Goal: Information Seeking & Learning: Understand process/instructions

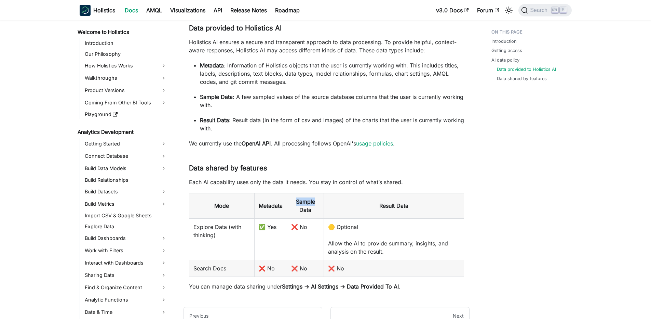
scroll to position [135, 0]
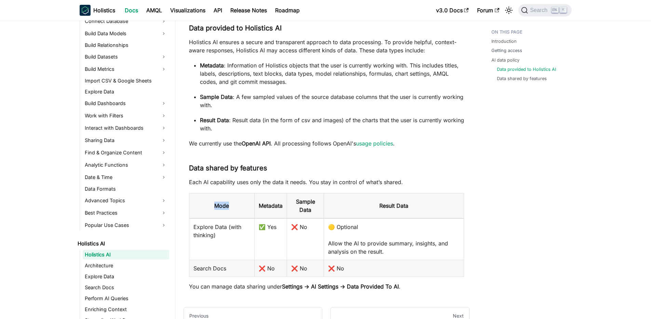
click at [256, 185] on p "Each AI capability uses only the data it needs. You stay in control of what’s s…" at bounding box center [326, 182] width 275 height 8
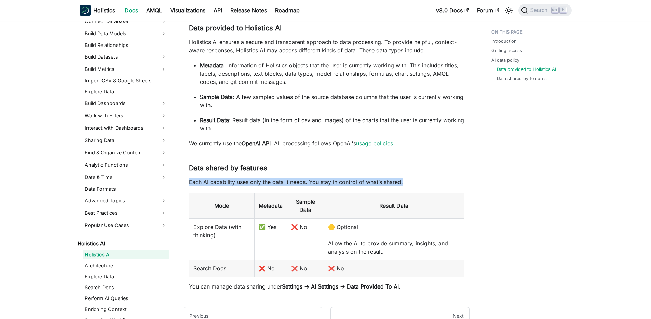
click at [249, 181] on p "Each AI capability uses only the data it needs. You stay in control of what’s s…" at bounding box center [326, 182] width 275 height 8
click at [227, 169] on h3 "Data shared by features ​" at bounding box center [326, 168] width 275 height 9
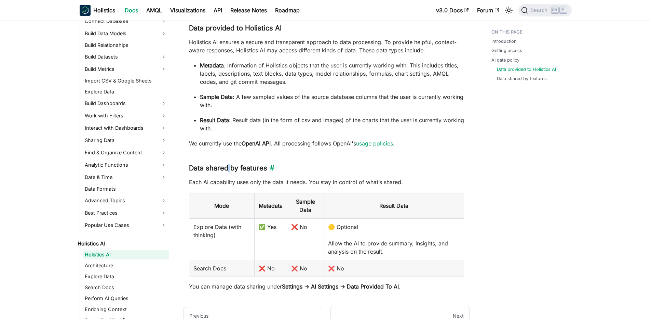
click at [227, 169] on h3 "Data shared by features ​" at bounding box center [326, 168] width 275 height 9
click at [206, 168] on h3 "Data shared by features ​" at bounding box center [326, 168] width 275 height 9
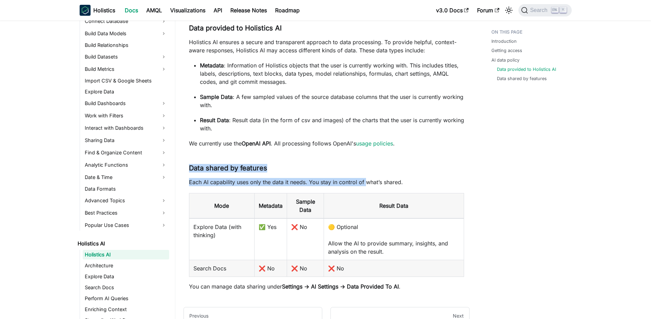
drag, startPoint x: 191, startPoint y: 167, endPoint x: 366, endPoint y: 183, distance: 175.7
click at [366, 183] on p "Each AI capability uses only the data it needs. You stay in control of what’s s…" at bounding box center [326, 182] width 275 height 8
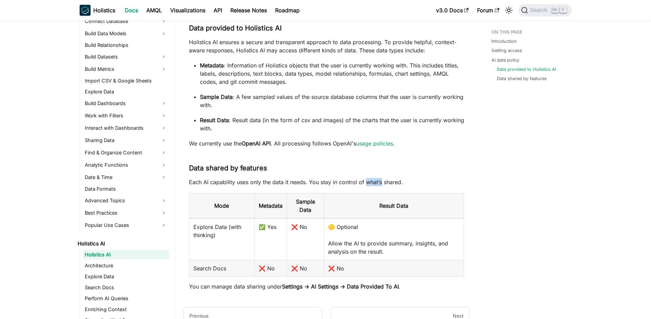
click at [366, 183] on p "Each AI capability uses only the data it needs. You stay in control of what’s s…" at bounding box center [326, 182] width 275 height 8
click at [344, 181] on p "Each AI capability uses only the data it needs. You stay in control of what’s s…" at bounding box center [326, 182] width 275 height 8
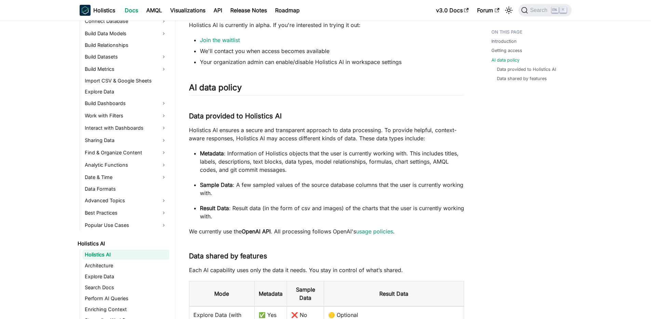
scroll to position [0, 0]
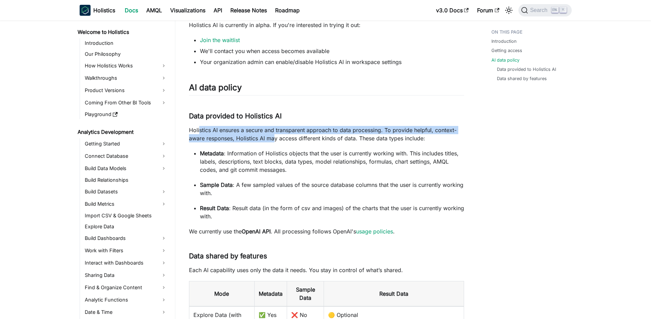
drag, startPoint x: 206, startPoint y: 128, endPoint x: 273, endPoint y: 137, distance: 66.9
click at [273, 137] on p "Holistics AI ensures a secure and transparent approach to data processing. To p…" at bounding box center [326, 134] width 275 height 16
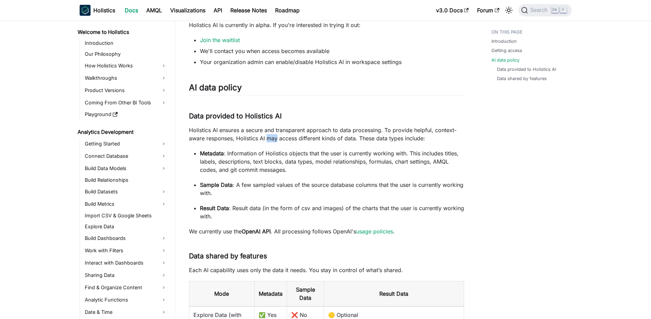
click at [273, 137] on p "Holistics AI ensures a secure and transparent approach to data processing. To p…" at bounding box center [326, 134] width 275 height 16
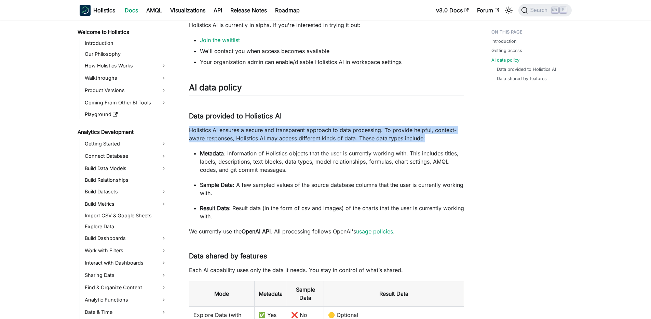
click at [273, 137] on p "Holistics AI ensures a secure and transparent approach to data processing. To p…" at bounding box center [326, 134] width 275 height 16
click at [223, 137] on p "Holistics AI ensures a secure and transparent approach to data processing. To p…" at bounding box center [326, 134] width 275 height 16
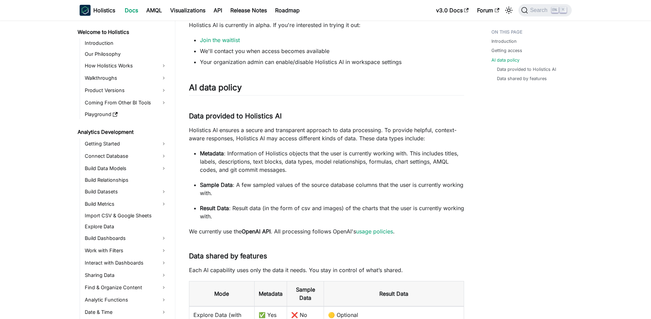
click at [210, 130] on p "Holistics AI ensures a secure and transparent approach to data processing. To p…" at bounding box center [326, 134] width 275 height 16
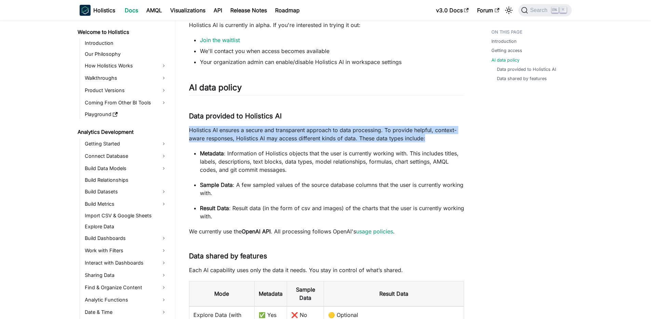
click at [210, 130] on p "Holistics AI ensures a secure and transparent approach to data processing. To p…" at bounding box center [326, 134] width 275 height 16
click at [193, 131] on p "Holistics AI ensures a secure and transparent approach to data processing. To p…" at bounding box center [326, 134] width 275 height 16
drag, startPoint x: 179, startPoint y: 130, endPoint x: 309, endPoint y: 138, distance: 130.1
click at [309, 138] on div "Holistics AI Holistics AI On this page Holistics AI Early Access 🚀 Holistics AI…" at bounding box center [326, 48] width 302 height 782
click at [309, 138] on p "Holistics AI ensures a secure and transparent approach to data processing. To p…" at bounding box center [326, 134] width 275 height 16
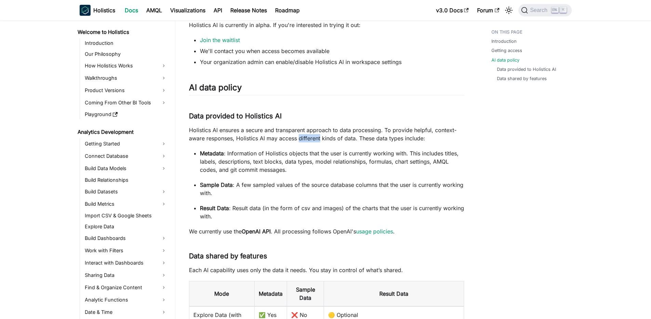
click at [309, 138] on p "Holistics AI ensures a secure and transparent approach to data processing. To p…" at bounding box center [326, 134] width 275 height 16
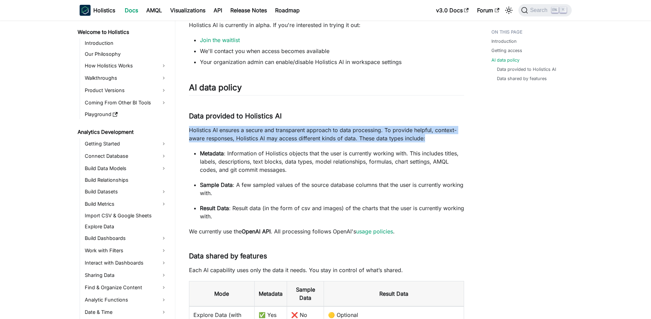
click at [309, 138] on p "Holistics AI ensures a secure and transparent approach to data processing. To p…" at bounding box center [326, 134] width 275 height 16
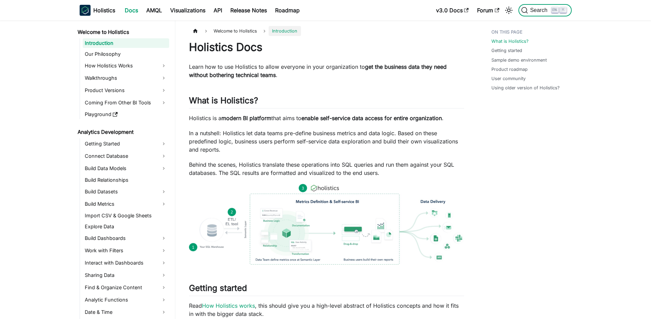
click at [541, 17] on div "Search K" at bounding box center [542, 10] width 57 height 15
click at [545, 11] on span "Search" at bounding box center [540, 10] width 24 height 6
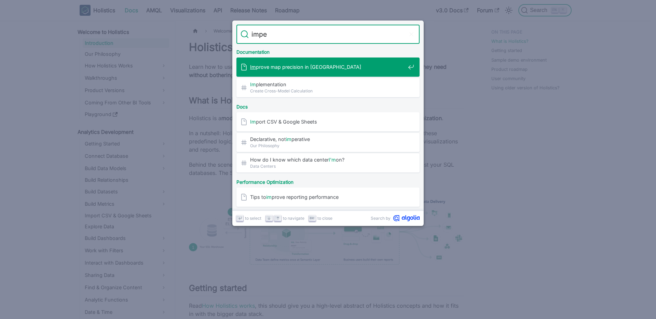
type input "imper"
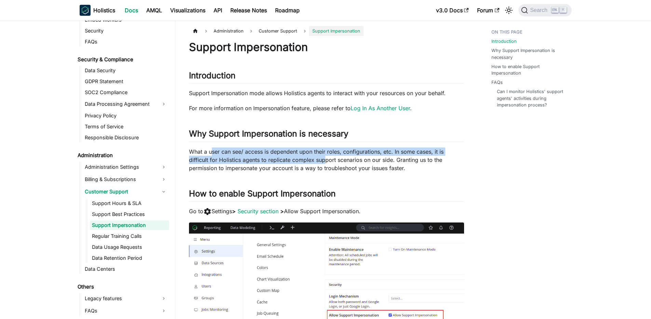
drag, startPoint x: 211, startPoint y: 149, endPoint x: 332, endPoint y: 159, distance: 121.7
click at [332, 159] on p "What a user can see/ access is dependent upon their roles, configurations, etc.…" at bounding box center [326, 159] width 275 height 25
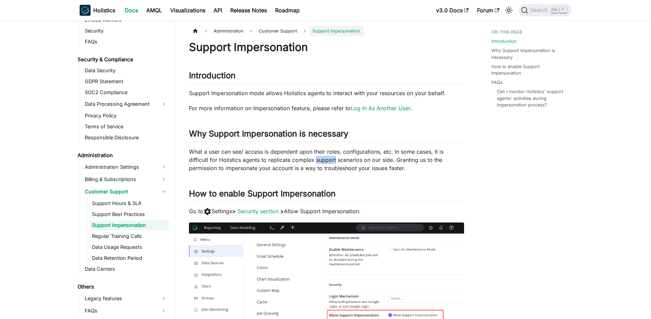
click at [332, 159] on p "What a user can see/ access is dependent upon their roles, configurations, etc.…" at bounding box center [326, 159] width 275 height 25
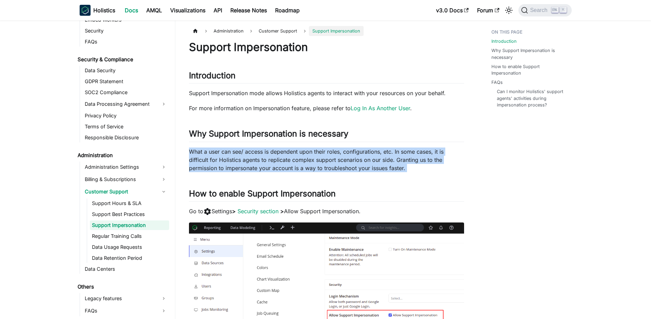
click at [288, 152] on p "What a user can see/ access is dependent upon their roles, configurations, etc.…" at bounding box center [326, 159] width 275 height 25
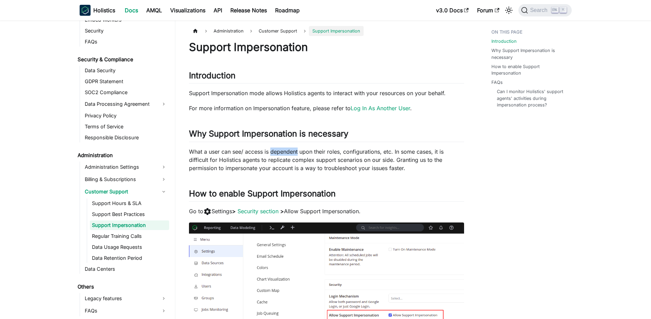
click at [288, 152] on p "What a user can see/ access is dependent upon their roles, configurations, etc.…" at bounding box center [326, 159] width 275 height 25
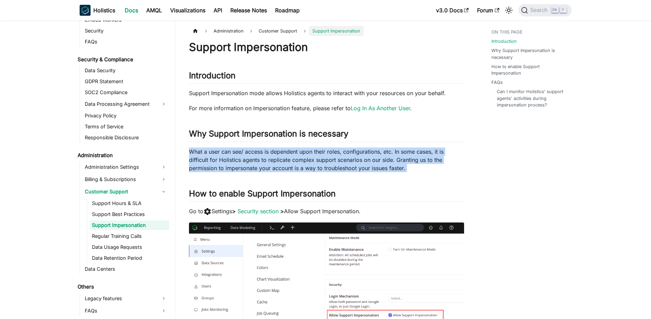
click at [288, 152] on p "What a user can see/ access is dependent upon their roles, configurations, etc.…" at bounding box center [326, 159] width 275 height 25
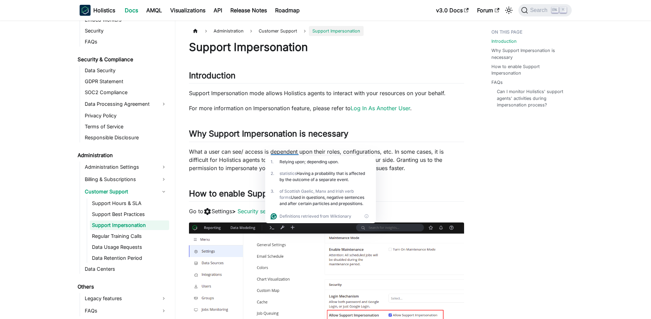
click at [225, 126] on div "Support Impersonation Introduction ​ Support Impersonation mode allows Holistic…" at bounding box center [326, 295] width 275 height 510
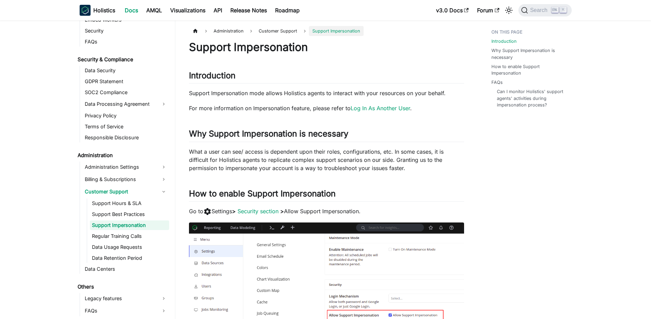
click at [139, 223] on link "Support Impersonation" at bounding box center [129, 225] width 79 height 10
click at [229, 52] on h1 "Support Impersonation" at bounding box center [326, 47] width 275 height 14
click at [254, 48] on h1 "Support Impersonation" at bounding box center [326, 47] width 275 height 14
copy h1 "Impersonation"
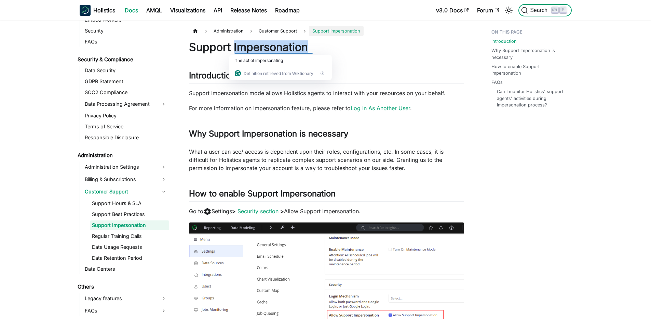
click at [539, 8] on span "Search" at bounding box center [540, 10] width 24 height 6
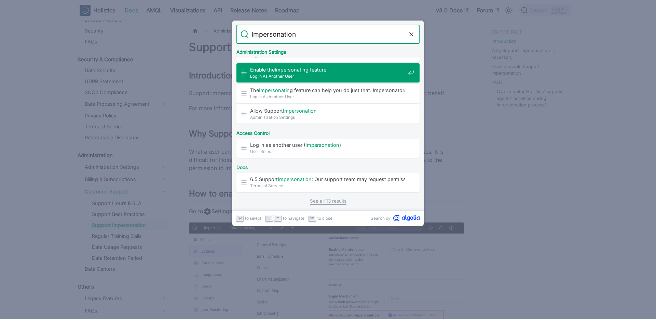
scroll to position [153, 0]
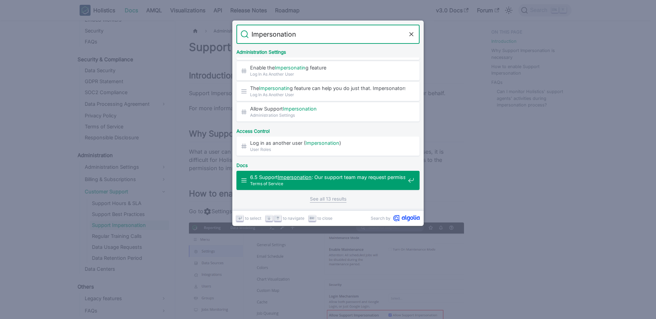
click at [336, 183] on span "Terms of Service" at bounding box center [327, 183] width 155 height 6
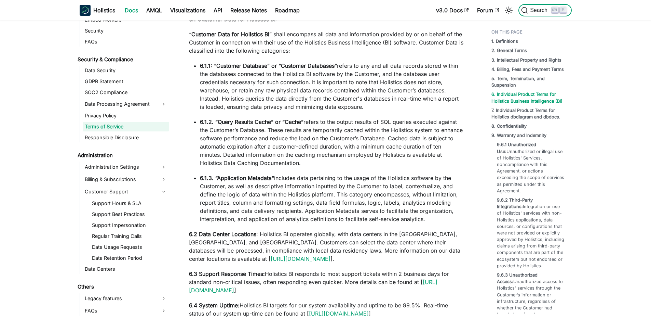
scroll to position [2593, 0]
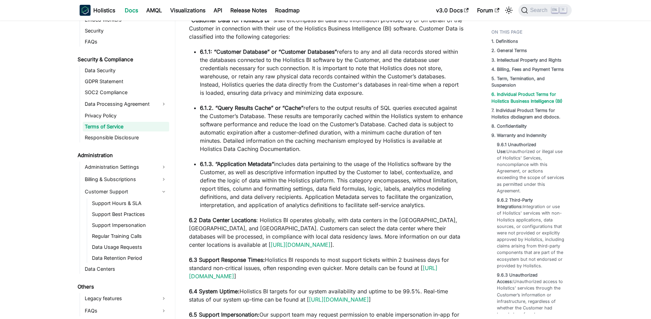
click at [339, 140] on p "6.1.2. “Query Results Cache” or “Cache” refers to the output results of SQL que…" at bounding box center [332, 128] width 264 height 49
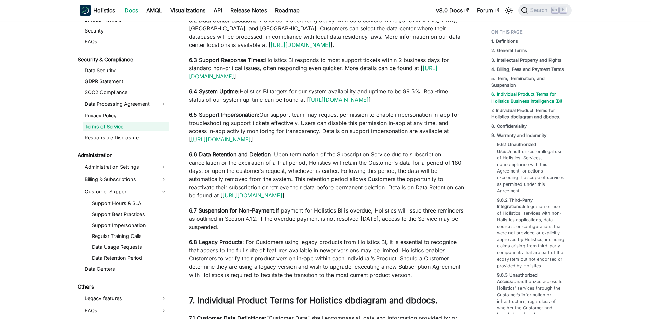
scroll to position [2798, 0]
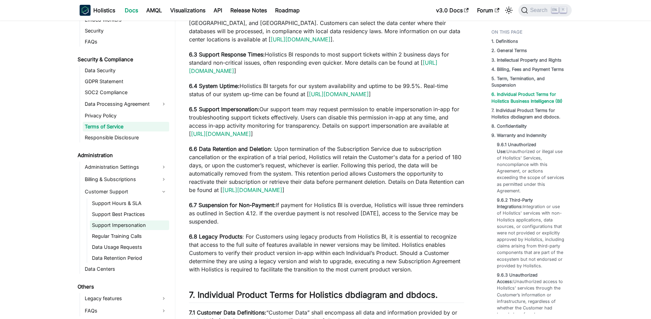
click at [116, 223] on link "Support Impersonation" at bounding box center [129, 225] width 79 height 10
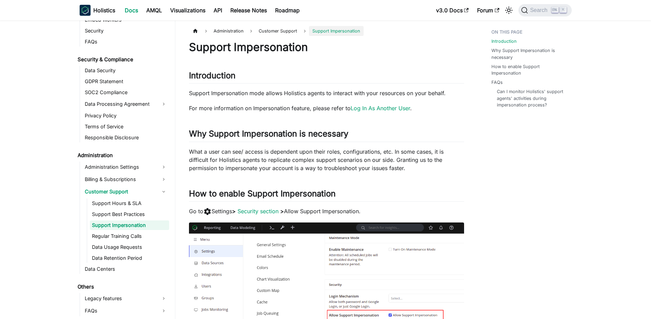
click at [243, 93] on p "Support Impersonation mode allows Holistics agents to interact with your resour…" at bounding box center [326, 93] width 275 height 8
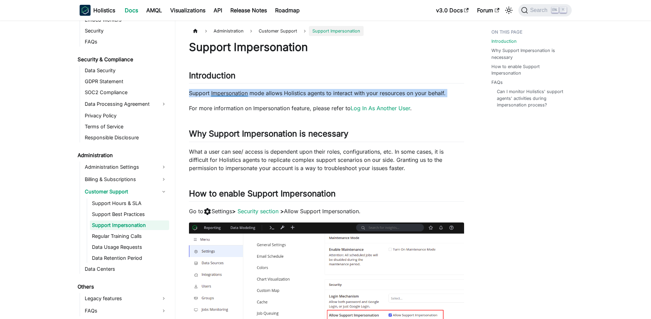
click at [243, 93] on p "Support Impersonation mode allows Holistics agents to interact with your resour…" at bounding box center [326, 93] width 275 height 8
click at [239, 93] on p "Support Impersonation mode allows Holistics agents to interact with your resour…" at bounding box center [326, 93] width 275 height 8
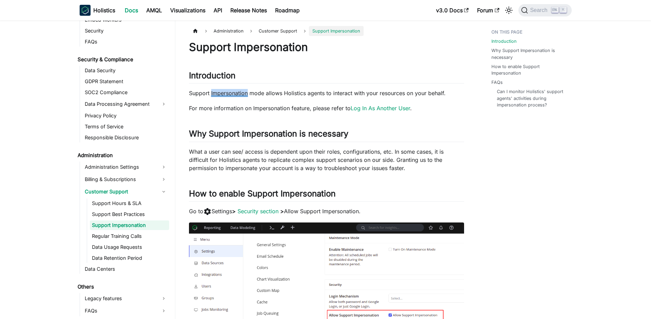
click at [239, 93] on p "Support Impersonation mode allows Holistics agents to interact with your resour…" at bounding box center [326, 93] width 275 height 8
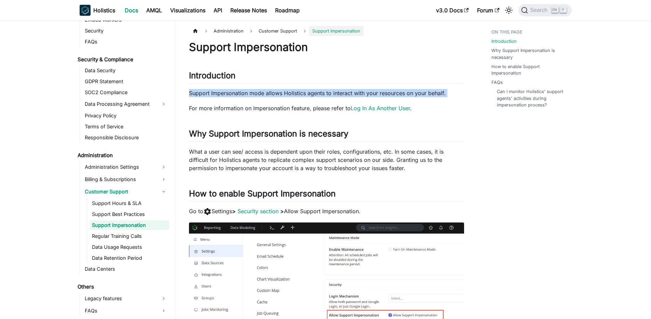
click at [239, 93] on p "Support Impersonation mode allows Holistics agents to interact with your resour…" at bounding box center [326, 93] width 275 height 8
click at [234, 93] on p "Support Impersonation mode allows Holistics agents to interact with your resour…" at bounding box center [326, 93] width 275 height 8
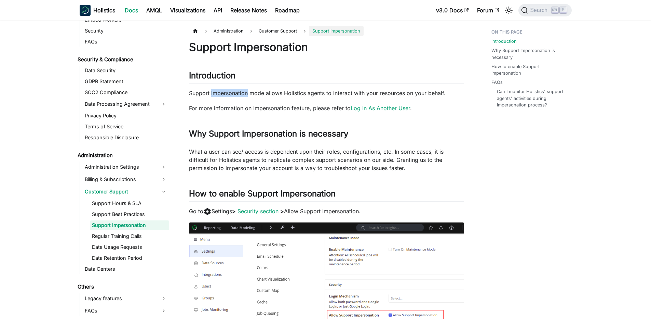
click at [234, 93] on p "Support Impersonation mode allows Holistics agents to interact with your resour…" at bounding box center [326, 93] width 275 height 8
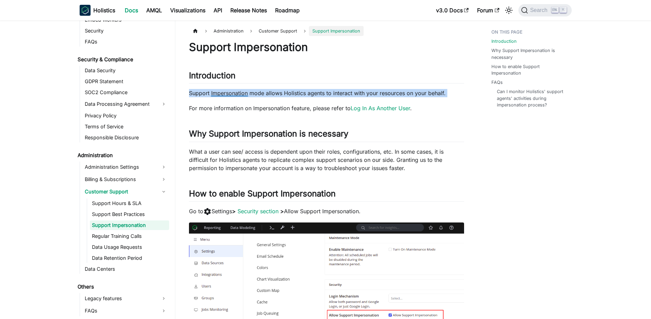
click at [234, 93] on p "Support Impersonation mode allows Holistics agents to interact with your resour…" at bounding box center [326, 93] width 275 height 8
click at [204, 94] on p "Support Impersonation mode allows Holistics agents to interact with your resour…" at bounding box center [326, 93] width 275 height 8
drag, startPoint x: 220, startPoint y: 91, endPoint x: 303, endPoint y: 92, distance: 82.4
click at [303, 92] on p "Support Impersonation mode allows Holistics agents to interact with your resour…" at bounding box center [326, 93] width 275 height 8
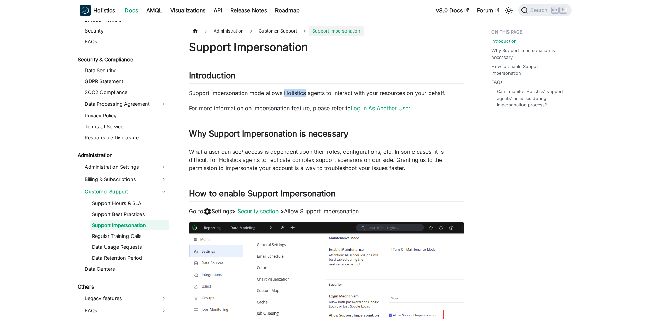
click at [303, 92] on p "Support Impersonation mode allows Holistics agents to interact with your resour…" at bounding box center [326, 93] width 275 height 8
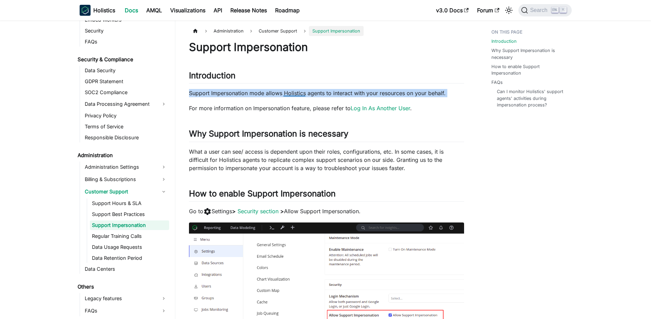
click at [303, 92] on p "Support Impersonation mode allows Holistics agents to interact with your resour…" at bounding box center [326, 93] width 275 height 8
click at [288, 94] on p "Support Impersonation mode allows Holistics agents to interact with your resour…" at bounding box center [326, 93] width 275 height 8
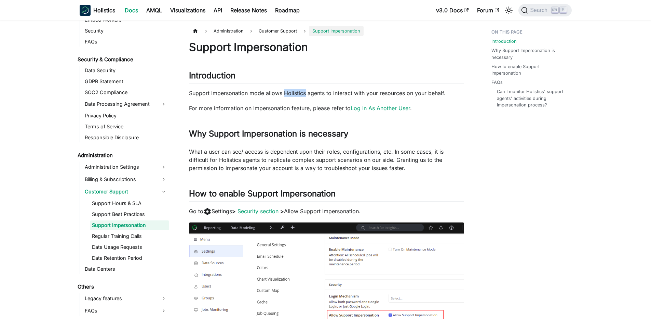
click at [288, 94] on p "Support Impersonation mode allows Holistics agents to interact with your resour…" at bounding box center [326, 93] width 275 height 8
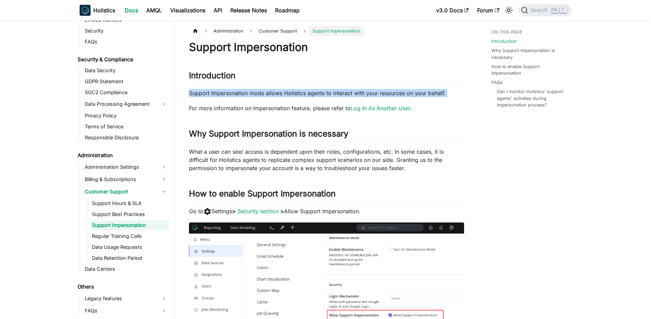
click at [288, 94] on p "Support Impersonation mode allows Holistics agents to interact with your resour…" at bounding box center [326, 93] width 275 height 8
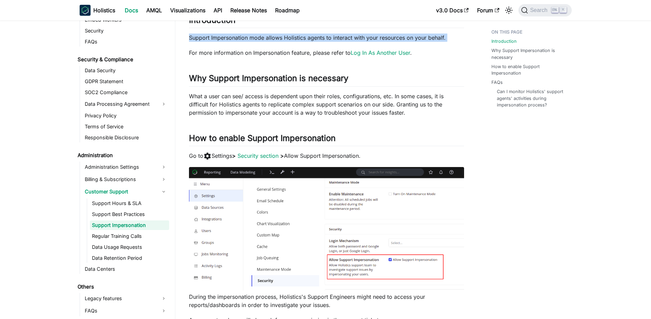
scroll to position [41, 0]
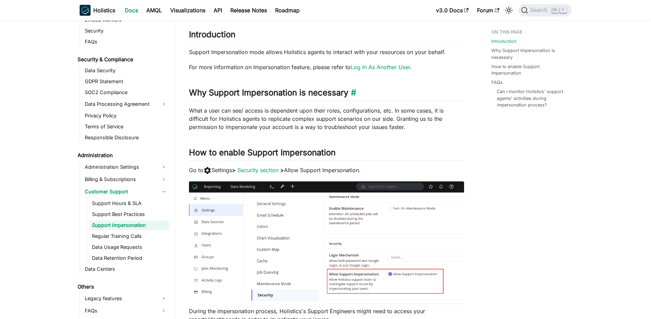
click at [217, 90] on h2 "Why Support Impersonation is necessary ​" at bounding box center [326, 93] width 275 height 13
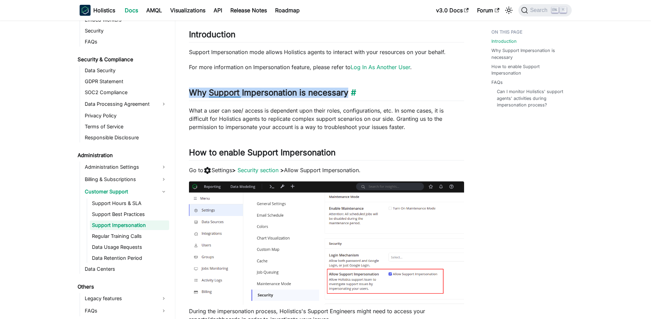
click at [217, 90] on h2 "Why Support Impersonation is necessary ​" at bounding box center [326, 93] width 275 height 13
click at [200, 93] on h2 "Why Support Impersonation is necessary ​" at bounding box center [326, 93] width 275 height 13
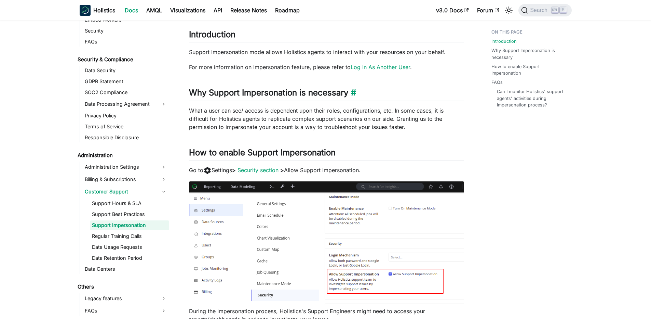
click at [197, 92] on h2 "Why Support Impersonation is necessary ​" at bounding box center [326, 93] width 275 height 13
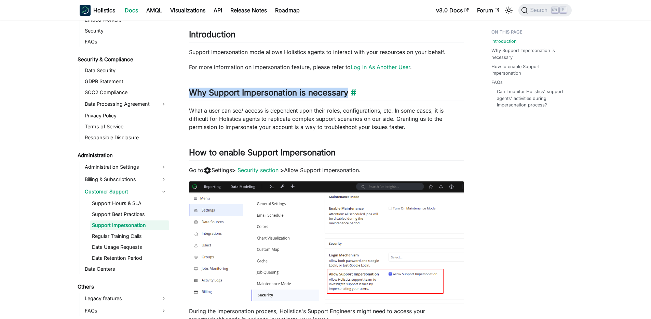
click at [197, 92] on h2 "Why Support Impersonation is necessary ​" at bounding box center [326, 93] width 275 height 13
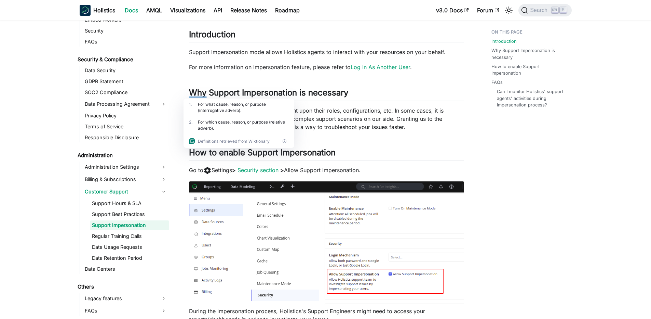
click at [206, 53] on p "Support Impersonation mode allows Holistics agents to interact with your resour…" at bounding box center [326, 52] width 275 height 8
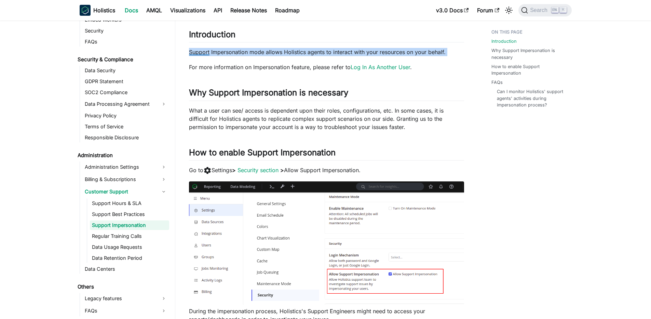
click at [206, 53] on p "Support Impersonation mode allows Holistics agents to interact with your resour…" at bounding box center [326, 52] width 275 height 8
click at [198, 52] on p "Support Impersonation mode allows Holistics agents to interact with your resour…" at bounding box center [326, 52] width 275 height 8
drag, startPoint x: 193, startPoint y: 52, endPoint x: 389, endPoint y: 57, distance: 196.2
click at [389, 57] on div "Support Impersonation Introduction ​ Support Impersonation mode allows Holistic…" at bounding box center [326, 254] width 275 height 510
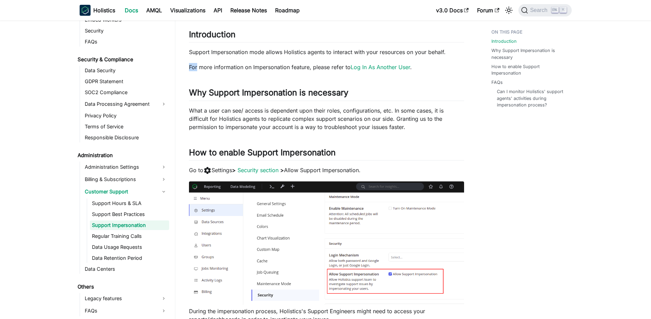
click at [389, 57] on div "Support Impersonation Introduction ​ Support Impersonation mode allows Holistic…" at bounding box center [326, 254] width 275 height 510
click at [387, 52] on p "Support Impersonation mode allows Holistics agents to interact with your resour…" at bounding box center [326, 52] width 275 height 8
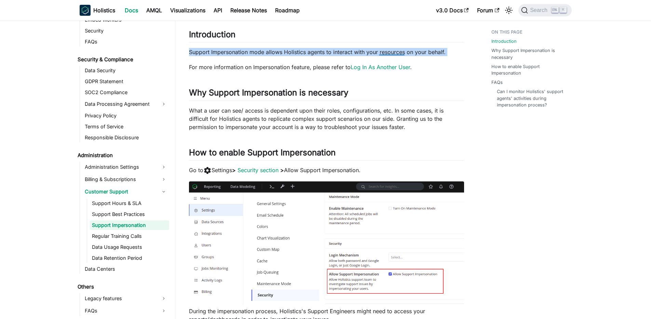
click at [387, 52] on p "Support Impersonation mode allows Holistics agents to interact with your resour…" at bounding box center [326, 52] width 275 height 8
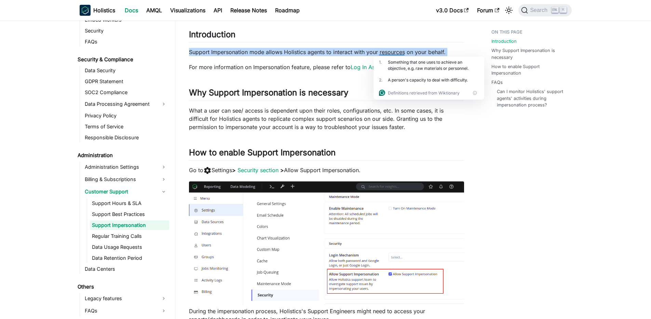
click at [349, 55] on p "Support Impersonation mode allows Holistics agents to interact with your resour…" at bounding box center [326, 52] width 275 height 8
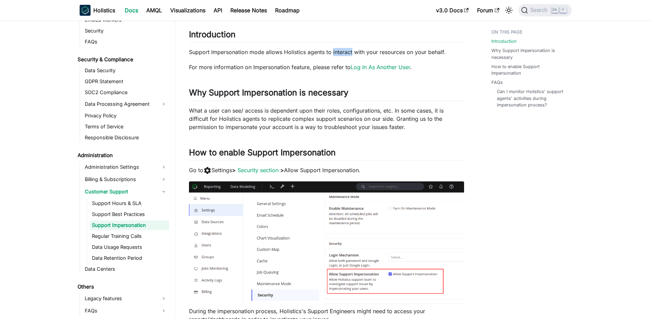
click at [349, 55] on p "Support Impersonation mode allows Holistics agents to interact with your resour…" at bounding box center [326, 52] width 275 height 8
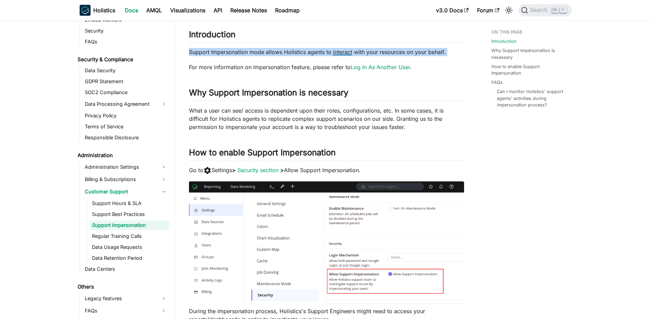
click at [349, 55] on html "Skip to main content Holistics Docs AMQL Visualizations API Release Notes Roadm…" at bounding box center [325, 118] width 651 height 319
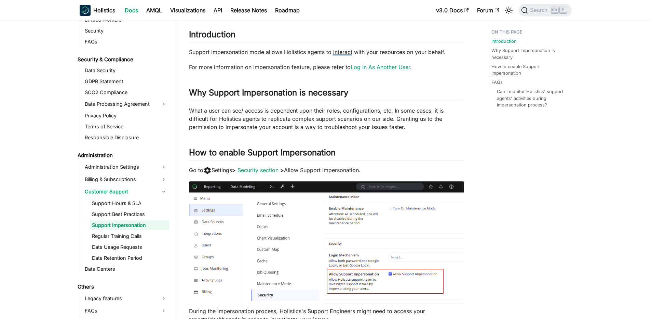
click at [349, 55] on div at bounding box center [342, 52] width 19 height 7
click at [331, 55] on p "Support Impersonation mode allows Holistics agents to interact with your resour…" at bounding box center [326, 52] width 275 height 8
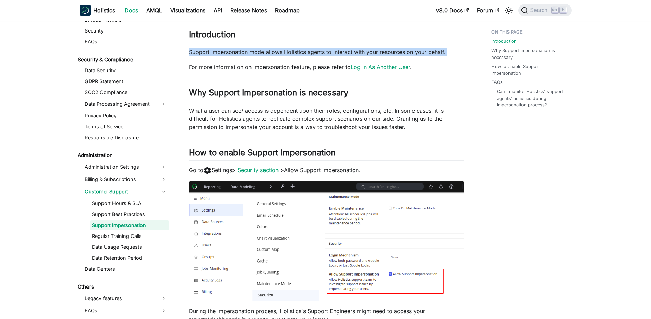
click at [331, 55] on p "Support Impersonation mode allows Holistics agents to interact with your resour…" at bounding box center [326, 52] width 275 height 8
click at [269, 54] on p "Support Impersonation mode allows Holistics agents to interact with your resour…" at bounding box center [326, 52] width 275 height 8
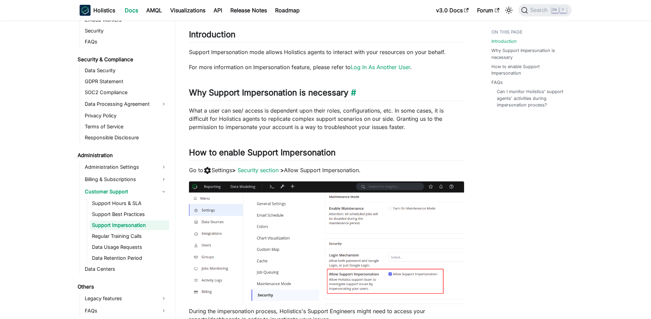
click at [225, 96] on h2 "Why Support Impersonation is necessary ​" at bounding box center [326, 93] width 275 height 13
click at [225, 96] on div at bounding box center [225, 92] width 32 height 10
click at [228, 93] on h2 "Why Support Impersonation is necessary ​" at bounding box center [326, 93] width 275 height 13
click at [214, 91] on h2 "Why Support Impersonation is necessary ​" at bounding box center [326, 93] width 275 height 13
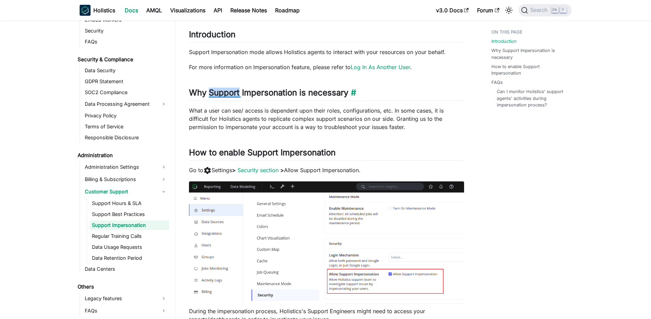
click at [214, 91] on h2 "Why Support Impersonation is necessary ​" at bounding box center [326, 93] width 275 height 13
click at [202, 91] on h2 "Why Support Impersonation is necessary ​" at bounding box center [326, 93] width 275 height 13
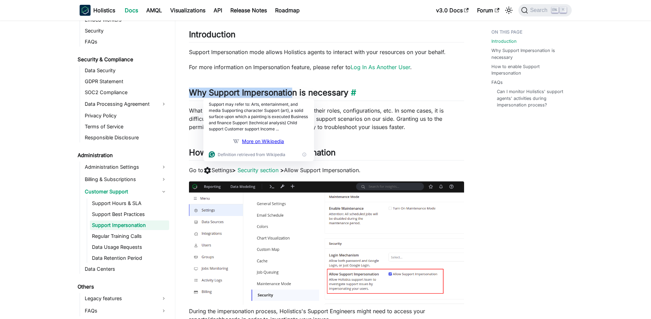
drag, startPoint x: 183, startPoint y: 91, endPoint x: 295, endPoint y: 94, distance: 112.8
click at [295, 94] on div "Administration Customer Support Support Impersonation On this page Support Impe…" at bounding box center [326, 277] width 302 height 585
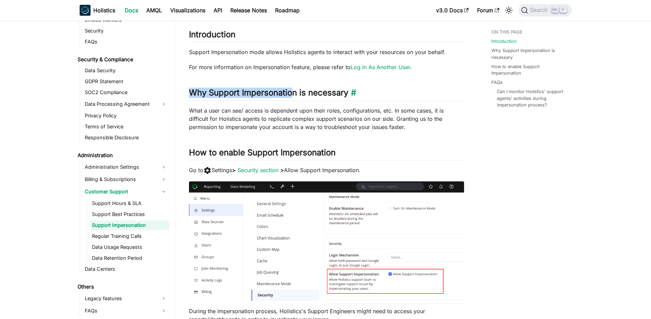
click at [295, 94] on h2 "Why Support Impersonation is necessary ​" at bounding box center [326, 93] width 275 height 13
click at [276, 93] on h2 "Why Support Impersonation is necessary ​" at bounding box center [326, 93] width 275 height 13
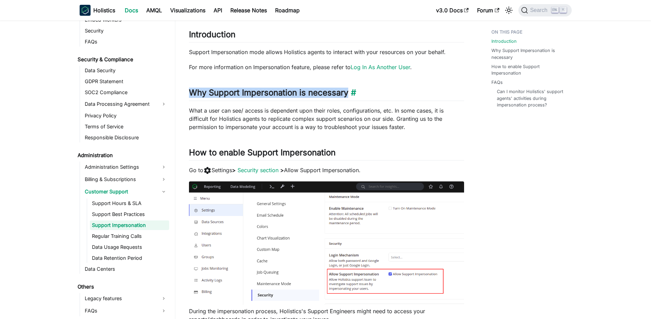
click at [276, 93] on h2 "Why Support Impersonation is necessary ​" at bounding box center [326, 93] width 275 height 13
click at [241, 94] on h2 "Why Support Impersonation is necessary ​" at bounding box center [326, 93] width 275 height 13
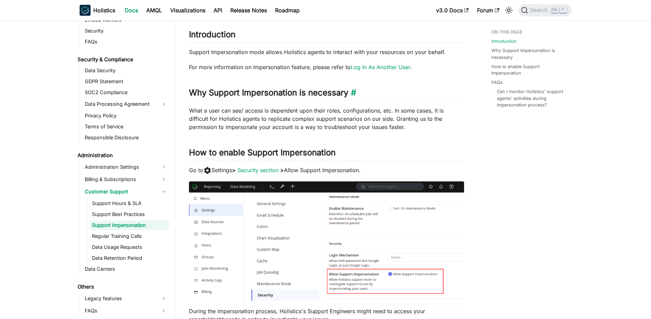
click at [238, 95] on h2 "Why Support Impersonation is necessary ​" at bounding box center [326, 93] width 275 height 13
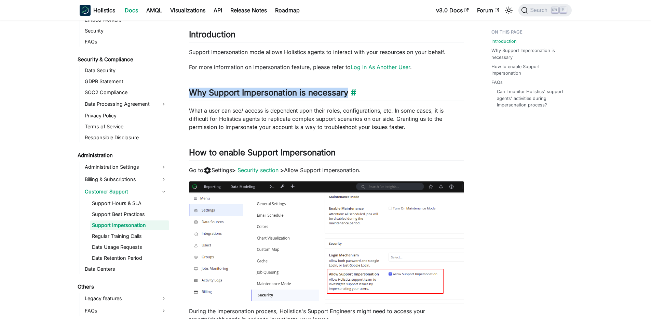
click at [238, 95] on h2 "Why Support Impersonation is necessary ​" at bounding box center [326, 93] width 275 height 13
click at [221, 87] on h2 "Why Support Impersonation is necessary ​" at bounding box center [326, 93] width 275 height 13
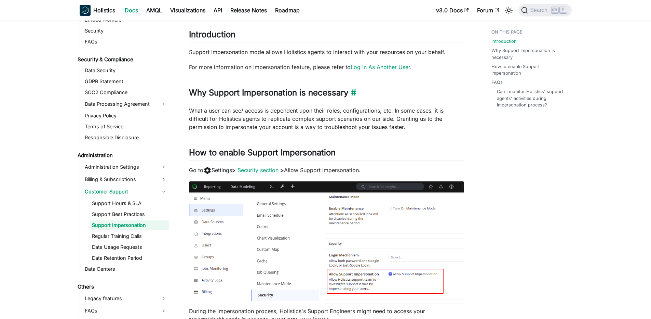
click at [210, 90] on h2 "Why Support Impersonation is necessary ​" at bounding box center [326, 93] width 275 height 13
click at [214, 118] on p "What a user can see/ access is dependent upon their roles, configurations, etc.…" at bounding box center [326, 118] width 275 height 25
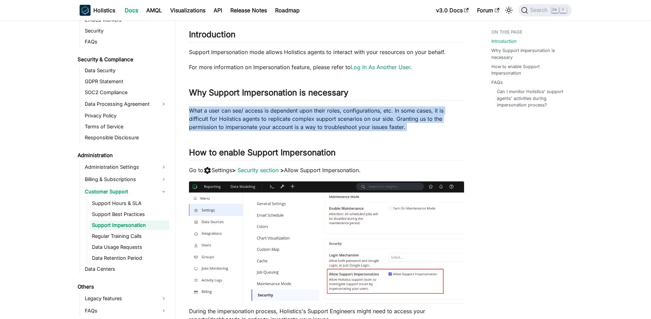
click at [214, 118] on p "What a user can see/ access is dependent upon their roles, configurations, etc.…" at bounding box center [326, 118] width 275 height 25
click at [215, 112] on p "What a user can see/ access is dependent upon their roles, configurations, etc.…" at bounding box center [326, 118] width 275 height 25
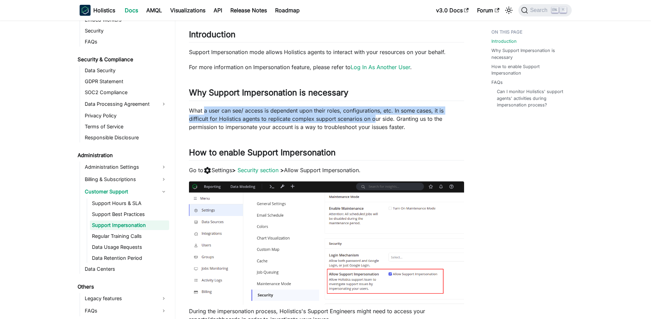
drag, startPoint x: 204, startPoint y: 108, endPoint x: 373, endPoint y: 116, distance: 169.0
click at [373, 116] on p "What a user can see/ access is dependent upon their roles, configurations, etc.…" at bounding box center [326, 118] width 275 height 25
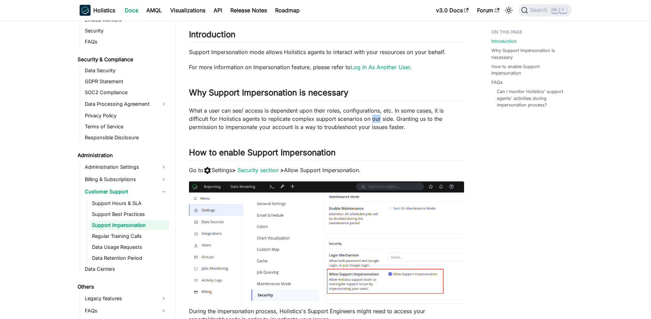
click at [373, 116] on p "What a user can see/ access is dependent upon their roles, configurations, etc.…" at bounding box center [326, 118] width 275 height 25
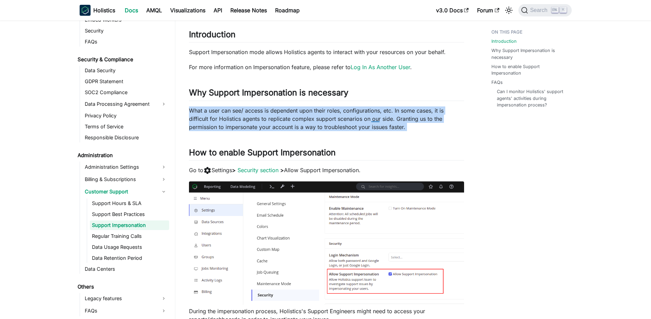
click at [373, 116] on p "What a user can see/ access is dependent upon their roles, configurations, etc.…" at bounding box center [326, 118] width 275 height 25
click at [300, 116] on p "What a user can see/ access is dependent upon their roles, configurations, etc.…" at bounding box center [326, 118] width 275 height 25
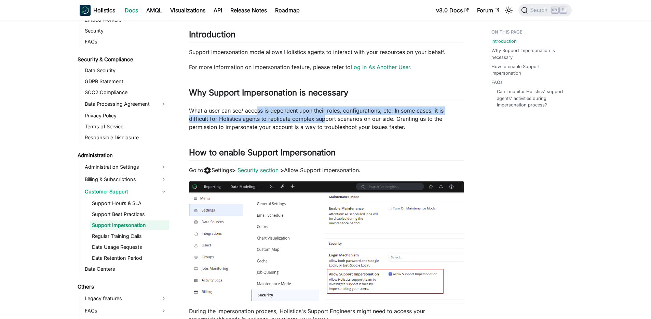
drag, startPoint x: 256, startPoint y: 113, endPoint x: 323, endPoint y: 117, distance: 67.1
click at [323, 117] on p "What a user can see/ access is dependent upon their roles, configurations, etc.…" at bounding box center [326, 118] width 275 height 25
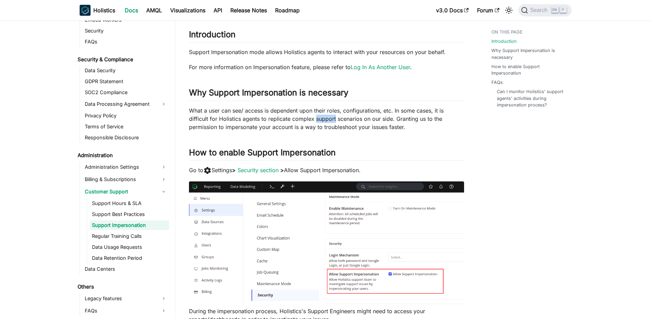
click at [323, 117] on p "What a user can see/ access is dependent upon their roles, configurations, etc.…" at bounding box center [326, 118] width 275 height 25
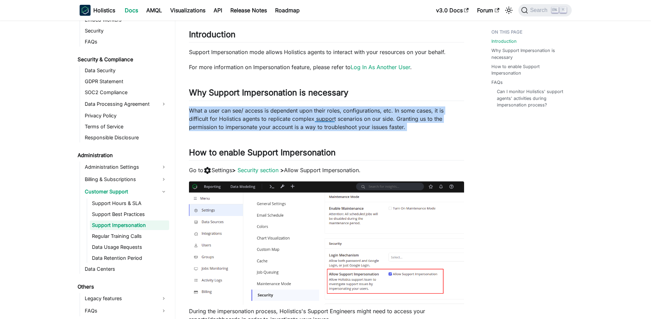
click at [323, 117] on p "What a user can see/ access is dependent upon their roles, configurations, etc.…" at bounding box center [326, 118] width 275 height 25
click at [278, 115] on p "What a user can see/ access is dependent upon their roles, configurations, etc.…" at bounding box center [326, 118] width 275 height 25
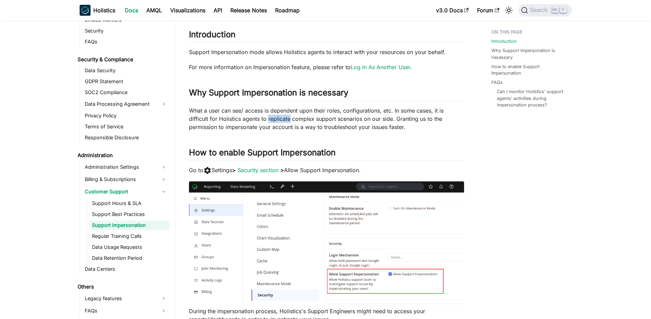
click at [278, 115] on p "What a user can see/ access is dependent upon their roles, configurations, etc.…" at bounding box center [326, 118] width 275 height 25
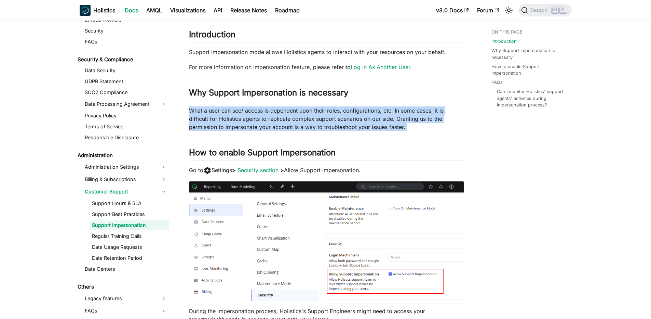
click at [278, 115] on p "What a user can see/ access is dependent upon their roles, configurations, etc.…" at bounding box center [326, 118] width 275 height 25
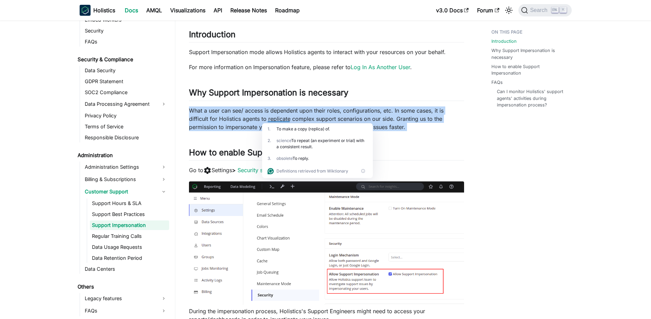
click at [269, 112] on p "What a user can see/ access is dependent upon their roles, configurations, etc.…" at bounding box center [326, 118] width 275 height 25
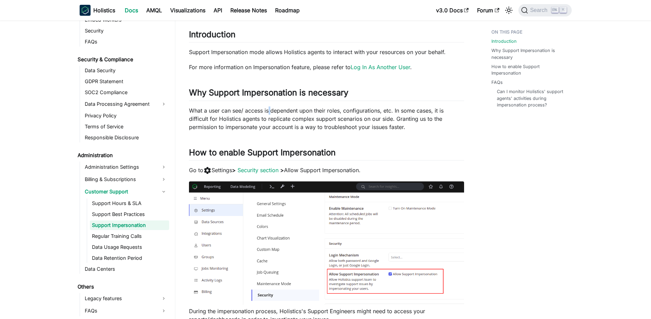
click at [269, 111] on p "What a user can see/ access is dependent upon their roles, configurations, etc.…" at bounding box center [326, 118] width 275 height 25
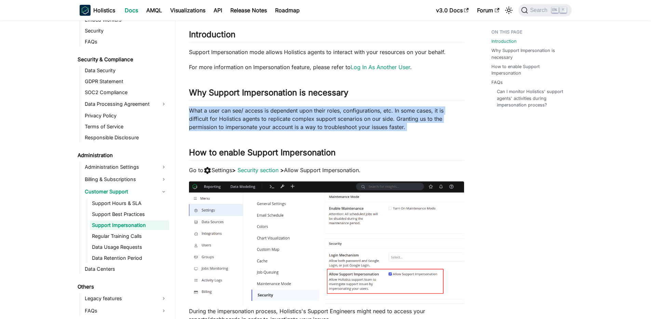
click at [269, 111] on p "What a user can see/ access is dependent upon their roles, configurations, etc.…" at bounding box center [326, 118] width 275 height 25
click at [261, 106] on p "What a user can see/ access is dependent upon their roles, configurations, etc.…" at bounding box center [326, 118] width 275 height 25
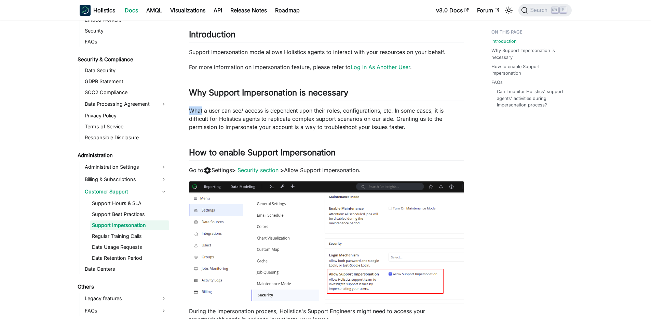
click at [261, 106] on p "What a user can see/ access is dependent upon their roles, configurations, etc.…" at bounding box center [326, 118] width 275 height 25
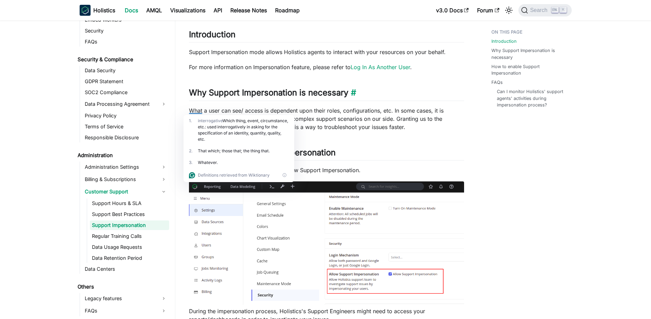
click at [305, 94] on h2 "Why Support Impersonation is necessary ​" at bounding box center [326, 93] width 275 height 13
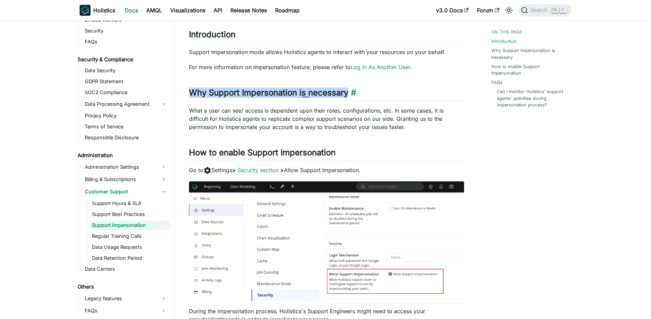
click at [305, 94] on h2 "Why Support Impersonation is necessary ​" at bounding box center [326, 93] width 275 height 13
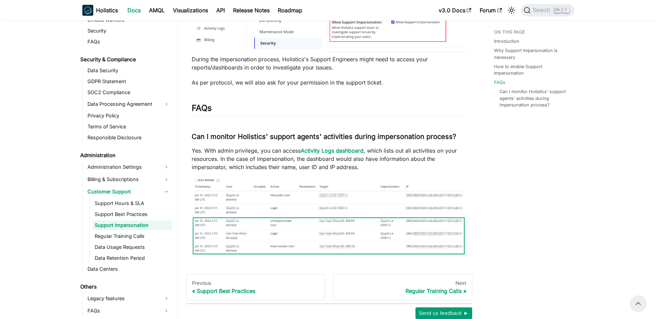
scroll to position [170, 0]
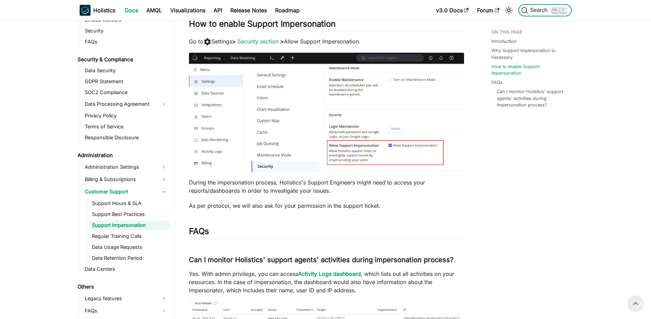
click at [540, 9] on span "Search" at bounding box center [540, 10] width 24 height 6
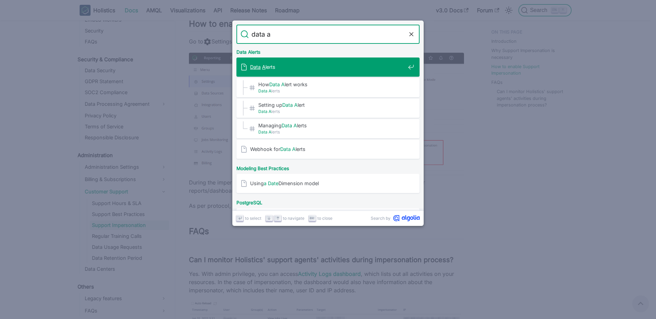
type input "data ai"
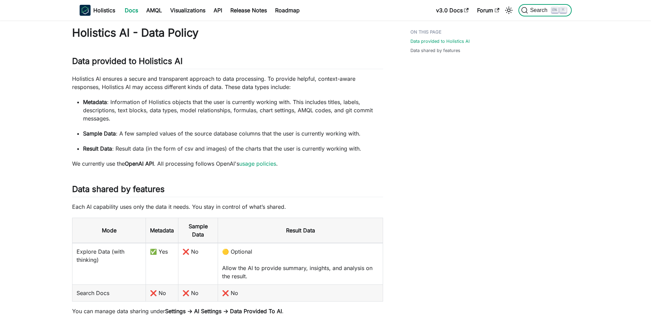
click at [540, 9] on span "Search" at bounding box center [540, 10] width 24 height 6
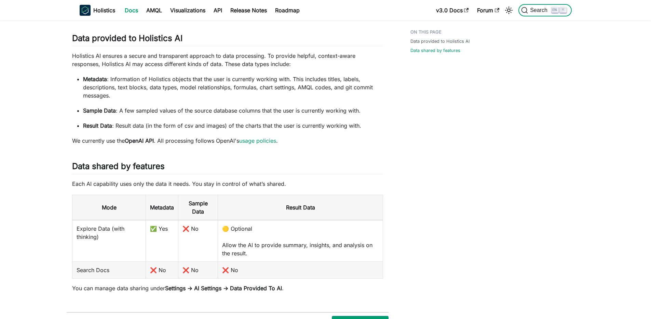
scroll to position [41, 0]
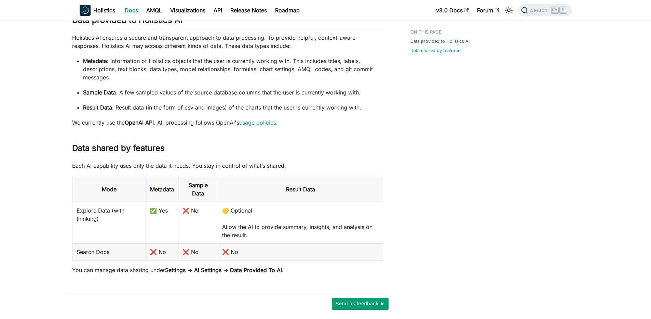
click at [94, 95] on strong "Sample Data" at bounding box center [99, 92] width 33 height 7
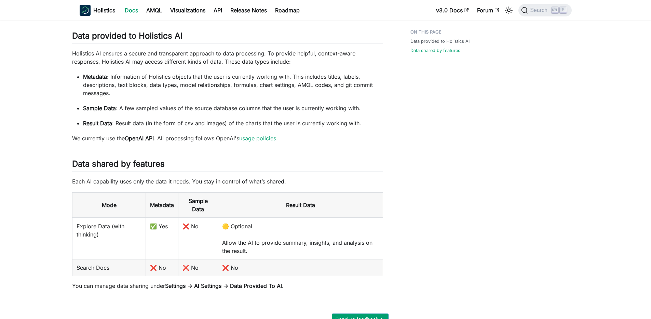
scroll to position [0, 0]
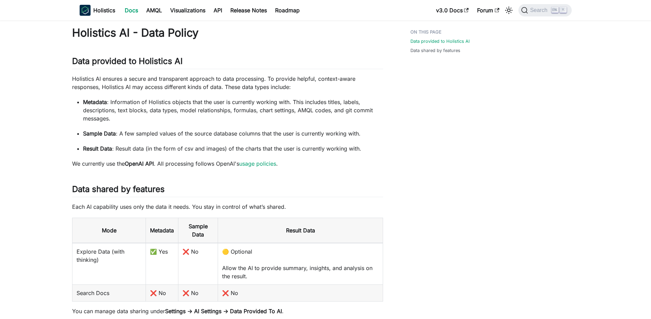
click at [193, 127] on ul "Metadata : Information of Holistics objects that the user is currently working …" at bounding box center [227, 125] width 311 height 55
drag, startPoint x: 158, startPoint y: 154, endPoint x: 252, endPoint y: 168, distance: 94.3
click at [252, 168] on div "Holistics AI - Data Policy Data provided to Holistics AI ​ Holistics AI ensures…" at bounding box center [227, 170] width 311 height 289
click at [253, 164] on link "usage policies" at bounding box center [257, 163] width 37 height 7
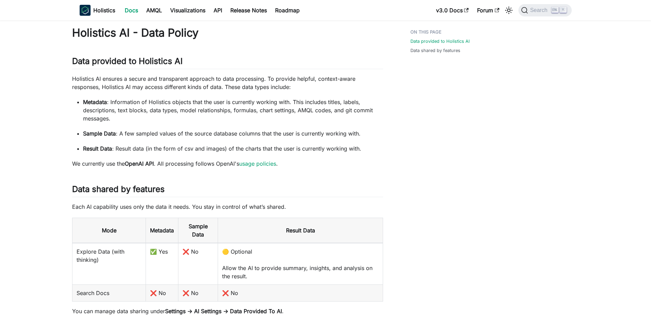
drag, startPoint x: 243, startPoint y: 65, endPoint x: 226, endPoint y: 45, distance: 25.9
click at [243, 64] on h2 "Data provided to Holistics AI ​" at bounding box center [227, 62] width 311 height 13
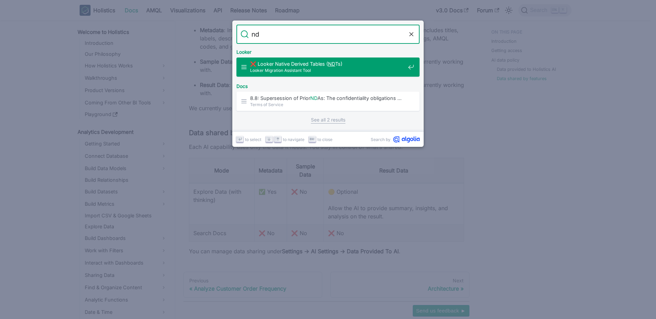
type input "nda"
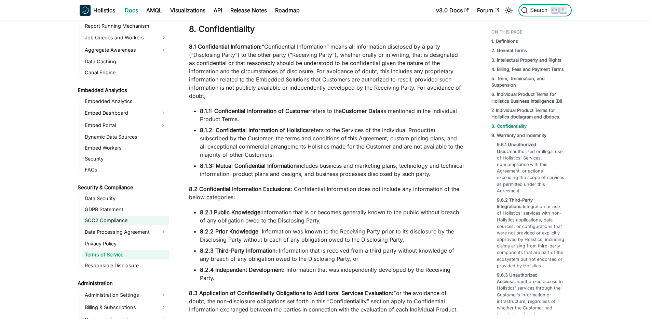
scroll to position [668, 0]
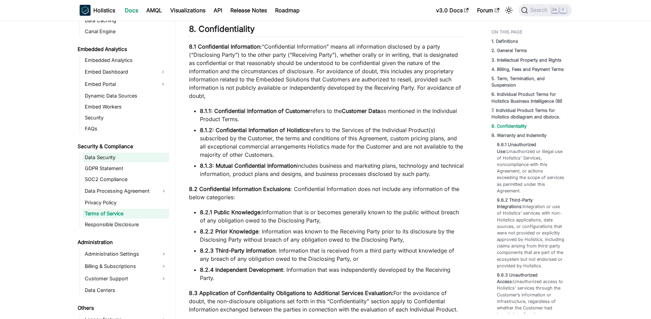
click at [113, 160] on link "Data Security" at bounding box center [126, 157] width 86 height 10
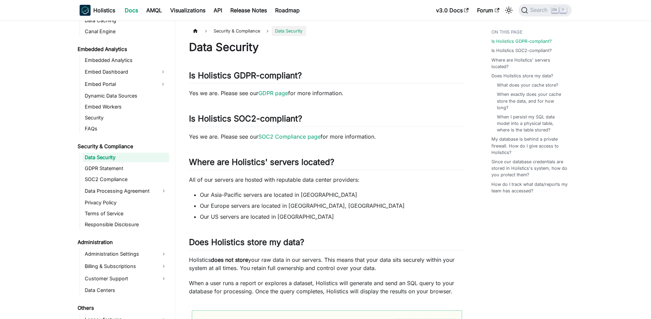
click at [113, 196] on ul "Data Security GDPR Statement SOC2 Compliance Data Processing Agreement Privacy …" at bounding box center [125, 190] width 90 height 77
click at [114, 194] on link "Data Processing Agreement" at bounding box center [126, 190] width 86 height 11
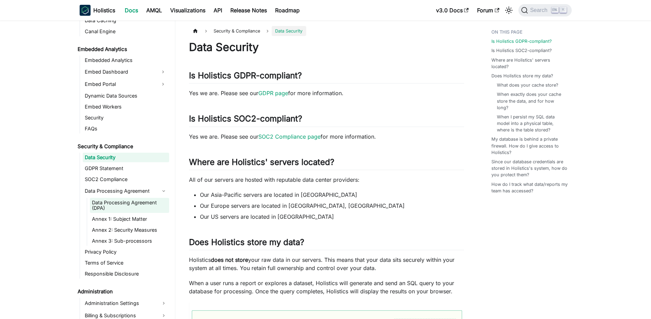
click at [114, 202] on link "Data Processing Agreement (DPA)" at bounding box center [129, 205] width 79 height 15
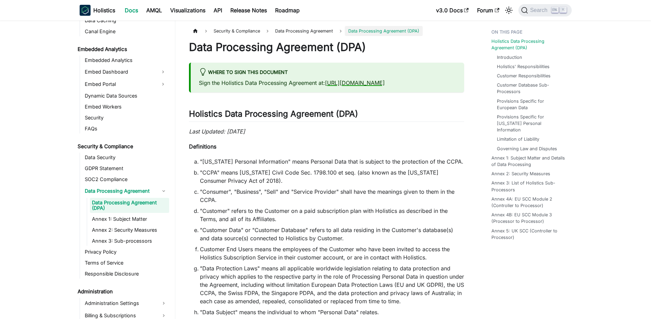
click at [359, 84] on link "[URL][DOMAIN_NAME]" at bounding box center [355, 82] width 60 height 7
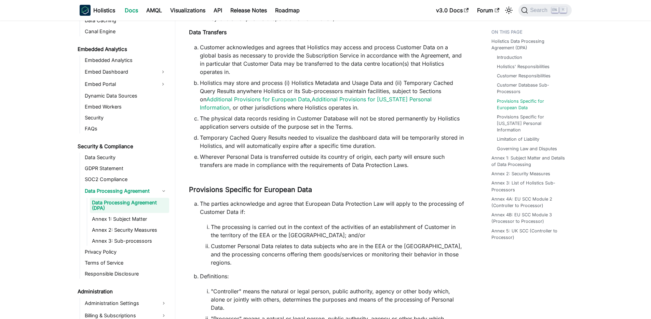
scroll to position [2215, 0]
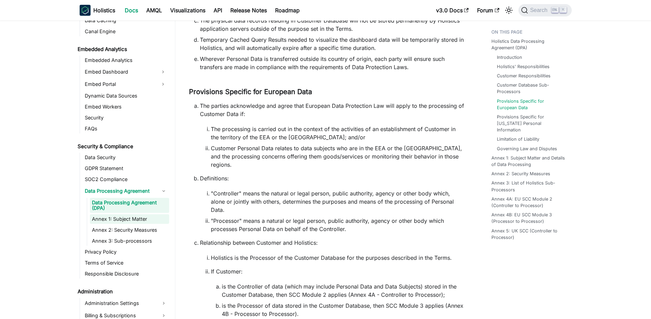
click at [124, 220] on link "Annex 1: Subject Matter" at bounding box center [129, 219] width 79 height 10
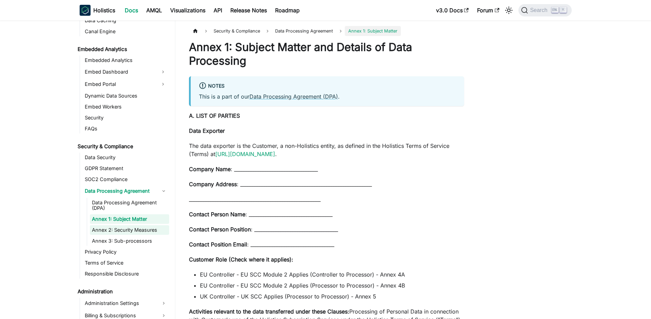
click at [124, 228] on link "Annex 2: Security Measures" at bounding box center [129, 230] width 79 height 10
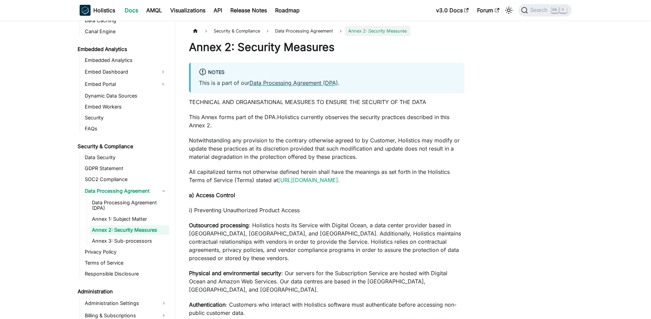
click at [285, 82] on link "Data Processing Agreement (DPA)" at bounding box center [293, 82] width 89 height 7
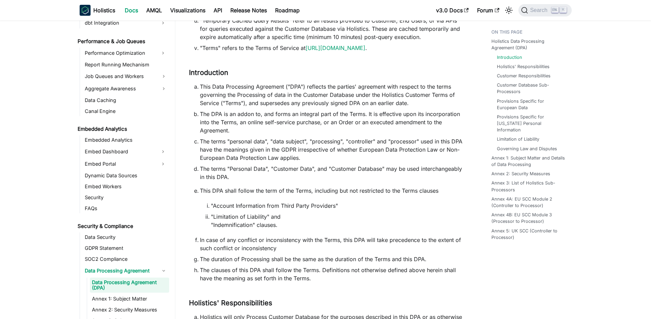
scroll to position [621, 0]
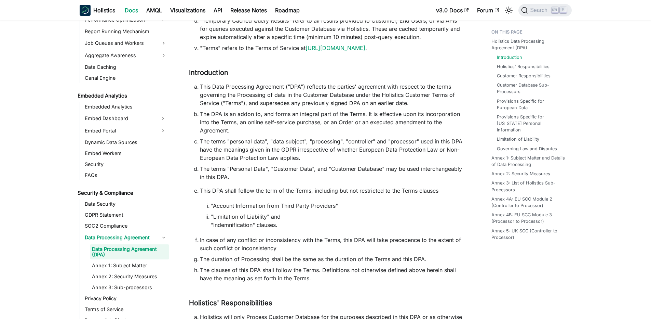
click at [368, 172] on li "The terms "Personal Data", "Customer Data", and "Customer Database" may be used…" at bounding box center [332, 172] width 264 height 16
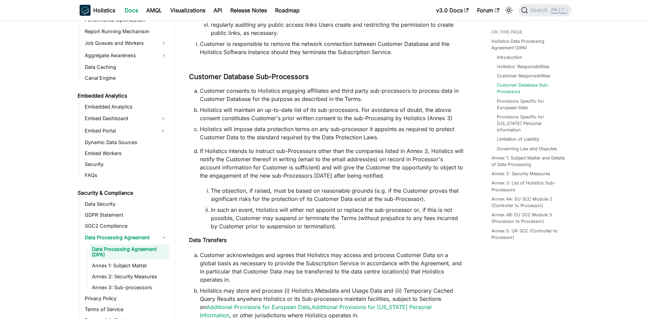
click at [237, 205] on li "In such an event, Holistics will either not appoint or replace the sub-processo…" at bounding box center [337, 217] width 253 height 25
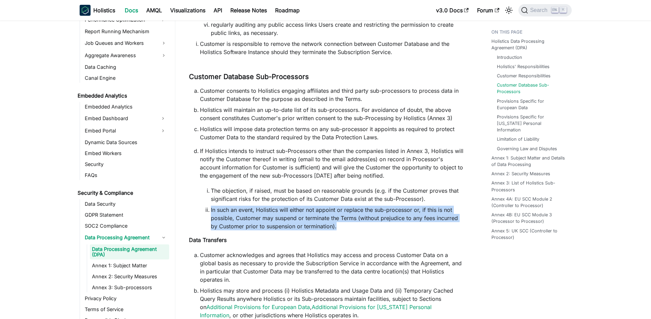
click at [237, 205] on li "In such an event, Holistics will either not appoint or replace the sub-processo…" at bounding box center [337, 217] width 253 height 25
click at [248, 205] on li "In such an event, Holistics will either not appoint or replace the sub-processo…" at bounding box center [337, 217] width 253 height 25
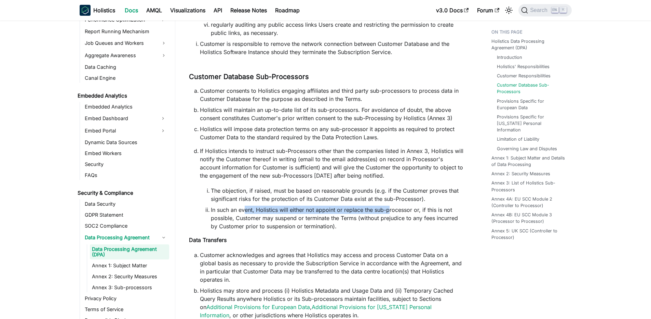
drag, startPoint x: 244, startPoint y: 202, endPoint x: 388, endPoint y: 202, distance: 144.2
click at [388, 205] on li "In such an event, Holistics will either not appoint or replace the sub-processo…" at bounding box center [337, 217] width 253 height 25
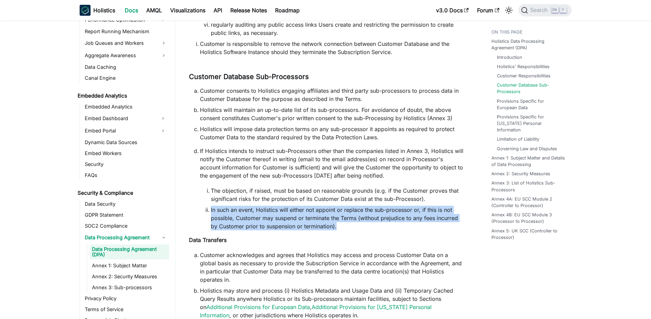
click at [368, 206] on li "In such an event, Holistics will either not appoint or replace the sub-processo…" at bounding box center [337, 217] width 253 height 25
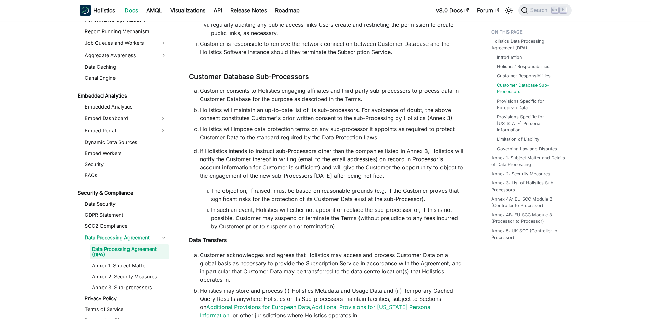
click at [325, 205] on li "In such an event, Holistics will either not appoint or replace the sub-processo…" at bounding box center [337, 217] width 253 height 25
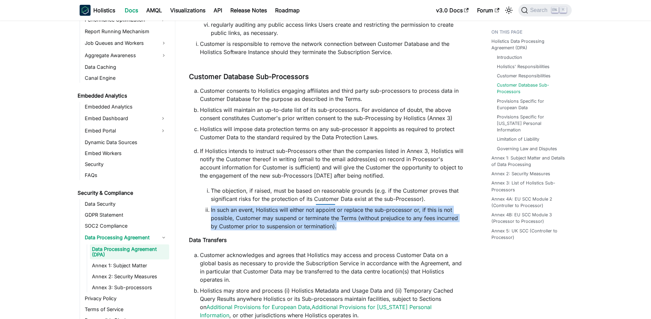
click at [325, 205] on li "In such an event, Holistics will either not appoint or replace the sub-processo…" at bounding box center [337, 217] width 253 height 25
click at [331, 205] on li "In such an event, Holistics will either not appoint or replace the sub-processo…" at bounding box center [337, 217] width 253 height 25
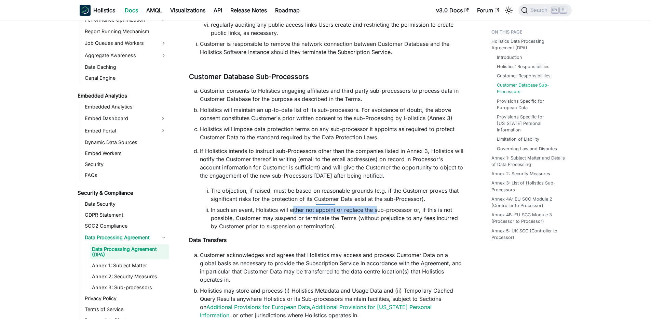
drag, startPoint x: 292, startPoint y: 203, endPoint x: 378, endPoint y: 202, distance: 85.8
click at [378, 205] on li "In such an event, Holistics will either not appoint or replace the sub-processo…" at bounding box center [337, 217] width 253 height 25
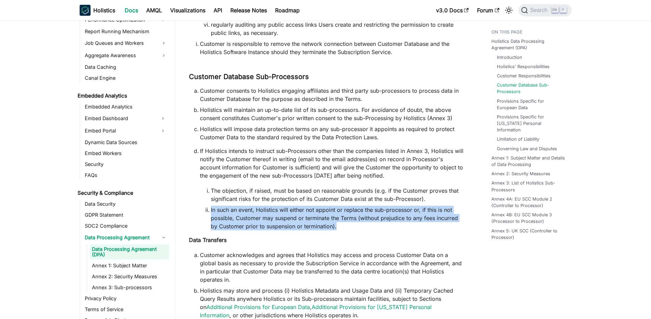
click at [378, 205] on li "In such an event, Holistics will either not appoint or replace the sub-processo…" at bounding box center [337, 217] width 253 height 25
click at [354, 205] on li "In such an event, Holistics will either not appoint or replace the sub-processo…" at bounding box center [337, 217] width 253 height 25
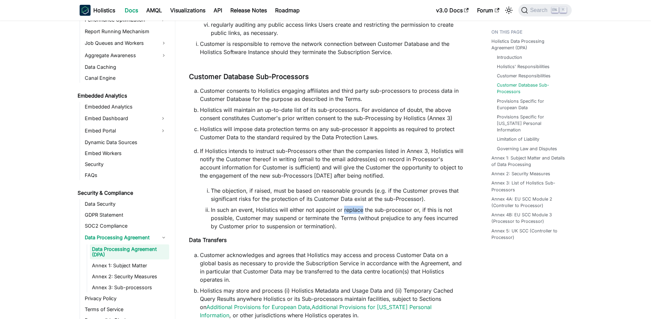
click at [354, 205] on li "In such an event, Holistics will either not appoint or replace the sub-processo…" at bounding box center [337, 217] width 253 height 25
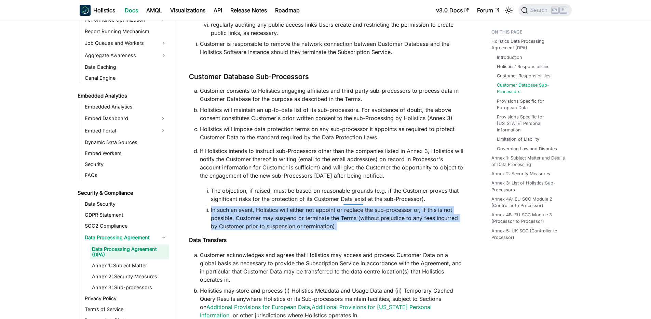
click at [354, 205] on li "In such an event, Holistics will either not appoint or replace the sub-processo…" at bounding box center [337, 217] width 253 height 25
click at [342, 205] on li "In such an event, Holistics will either not appoint or replace the sub-processo…" at bounding box center [337, 217] width 253 height 25
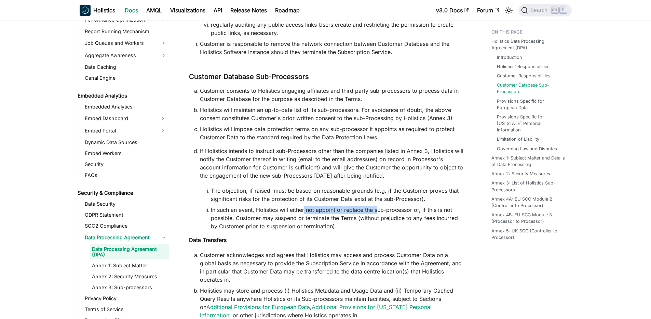
drag, startPoint x: 305, startPoint y: 202, endPoint x: 379, endPoint y: 203, distance: 73.8
click at [379, 205] on li "In such an event, Holistics will either not appoint or replace the sub-processo…" at bounding box center [337, 217] width 253 height 25
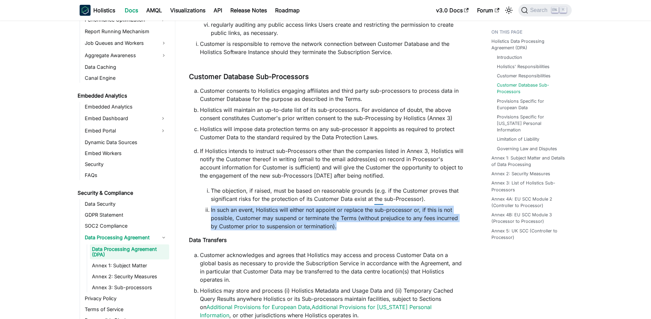
click at [379, 205] on li "In such an event, Holistics will either not appoint or replace the sub-processo…" at bounding box center [337, 217] width 253 height 25
click at [367, 205] on li "In such an event, Holistics will either not appoint or replace the sub-processo…" at bounding box center [337, 217] width 253 height 25
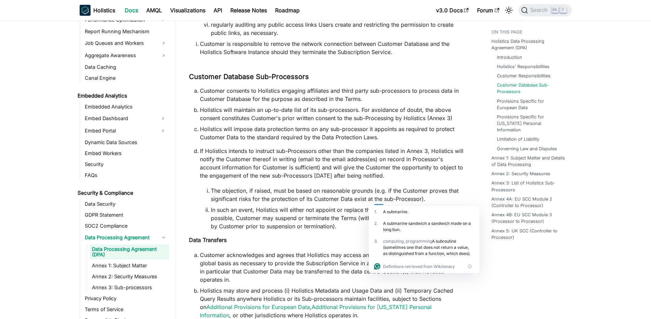
click at [367, 205] on li "In such an event, Holistics will either not appoint or replace the sub-processo…" at bounding box center [337, 217] width 253 height 25
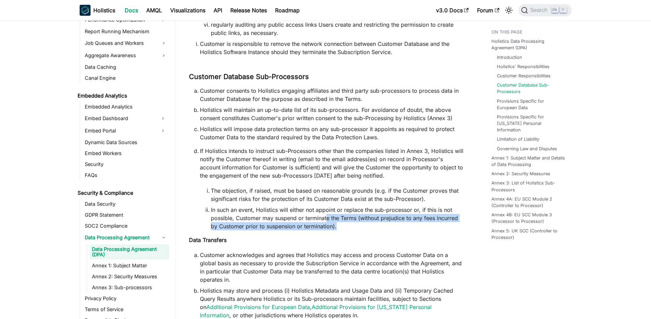
drag, startPoint x: 327, startPoint y: 207, endPoint x: 334, endPoint y: 227, distance: 20.6
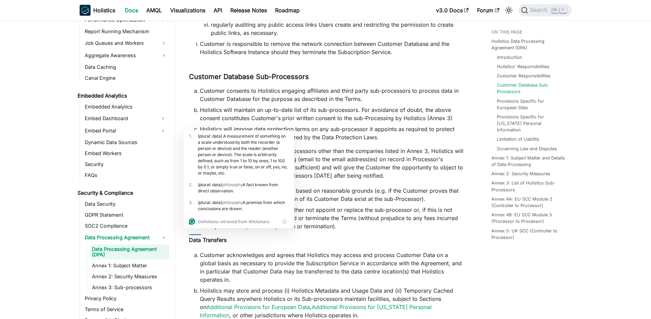
click at [336, 220] on li "In such an event, Holistics will either not appoint or replace the sub-processo…" at bounding box center [337, 217] width 253 height 25
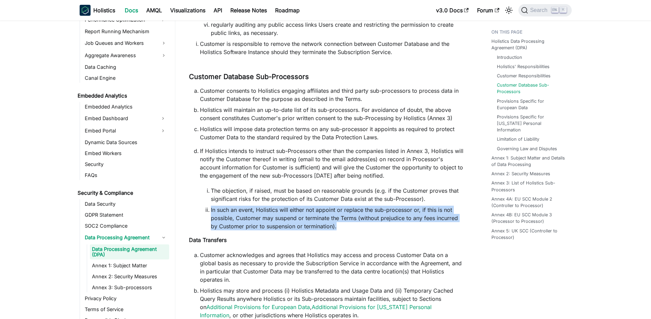
click at [336, 220] on li "In such an event, Holistics will either not appoint or replace the sub-processo…" at bounding box center [337, 217] width 253 height 25
click at [329, 214] on li "In such an event, Holistics will either not appoint or replace the sub-processo…" at bounding box center [337, 217] width 253 height 25
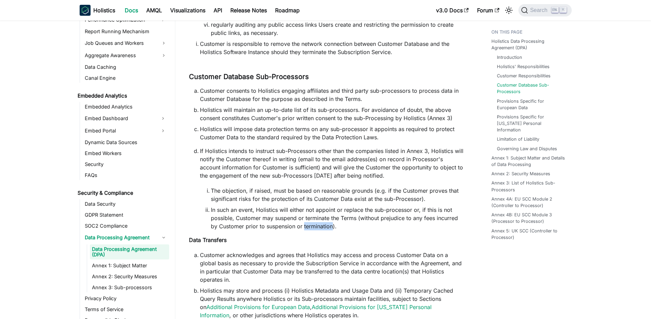
click at [329, 214] on li "In such an event, Holistics will either not appoint or replace the sub-processo…" at bounding box center [337, 217] width 253 height 25
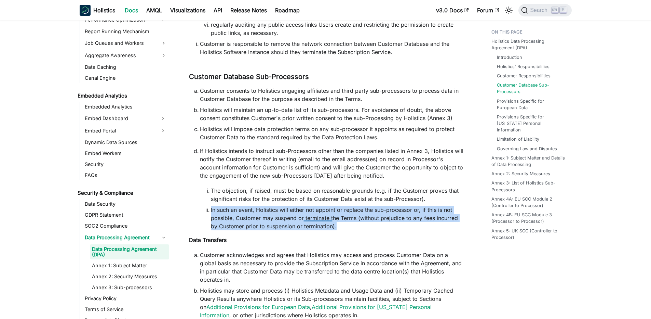
click at [329, 214] on li "In such an event, Holistics will either not appoint or replace the sub-processo…" at bounding box center [337, 217] width 253 height 25
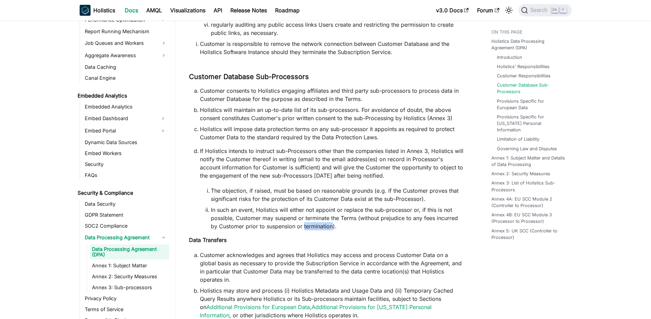
click at [329, 214] on li "In such an event, Holistics will either not appoint or replace the sub-processo…" at bounding box center [337, 217] width 253 height 25
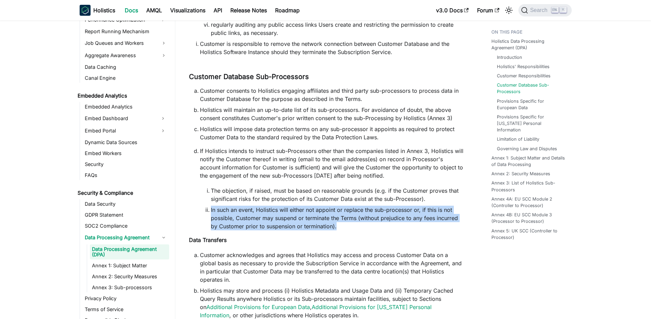
click at [329, 214] on li "In such an event, Holistics will either not appoint or replace the sub-processo…" at bounding box center [337, 217] width 253 height 25
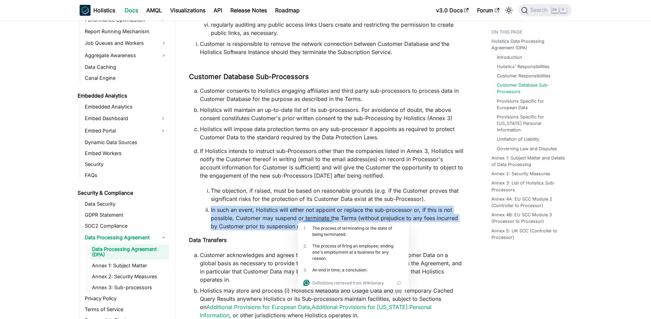
click at [329, 214] on li "In such an event, Holistics will either not appoint or replace the sub-processo…" at bounding box center [337, 217] width 253 height 25
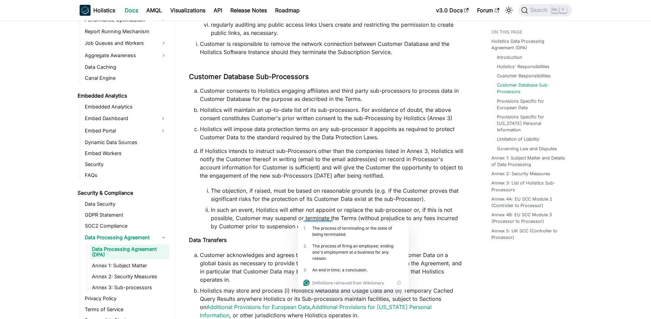
click at [329, 214] on li "In such an event, Holistics will either not appoint or replace the sub-processo…" at bounding box center [337, 217] width 253 height 25
click at [264, 189] on li "The objection, if raised, must be based on reasonable grounds (e.g. if the Cust…" at bounding box center [337, 194] width 253 height 16
